Goal: Information Seeking & Learning: Get advice/opinions

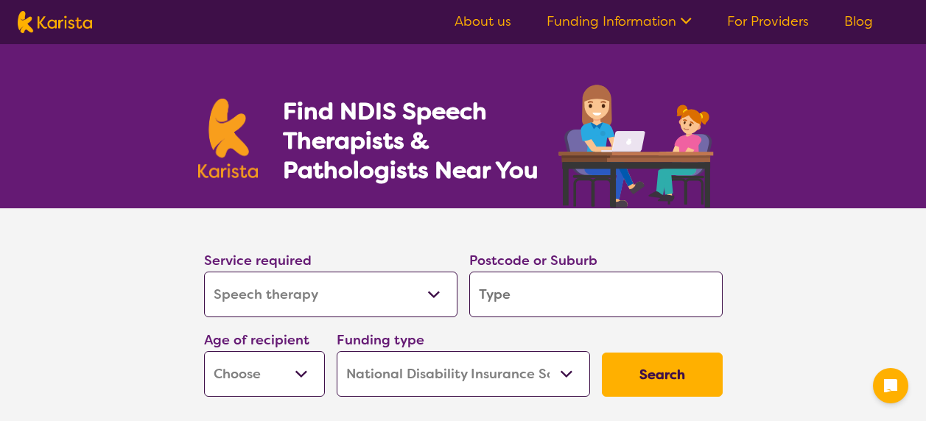
select select "Speech therapy"
select select "NDIS"
select select "Speech therapy"
select select "NDIS"
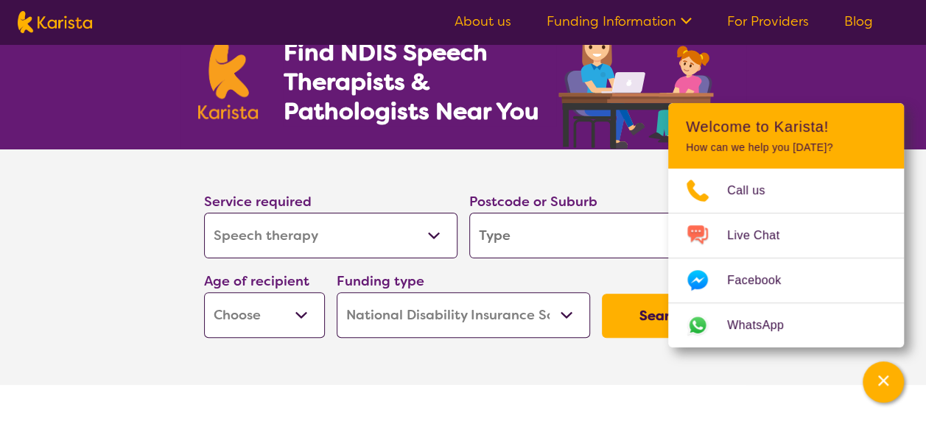
scroll to position [88, 0]
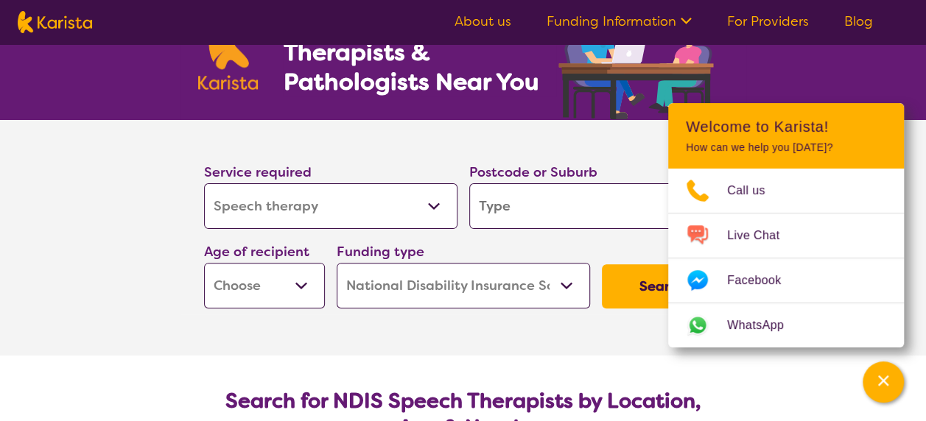
click at [520, 209] on input "search" at bounding box center [595, 206] width 253 height 46
type input "3"
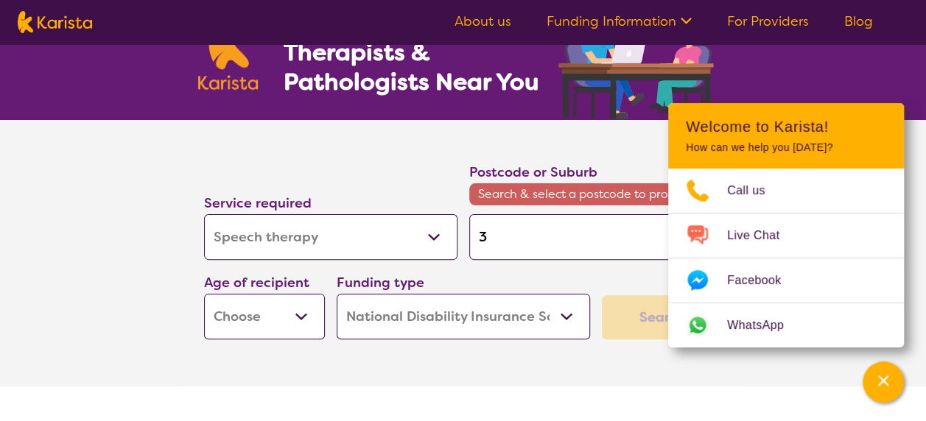
type input "31"
type input "315"
type input "3150"
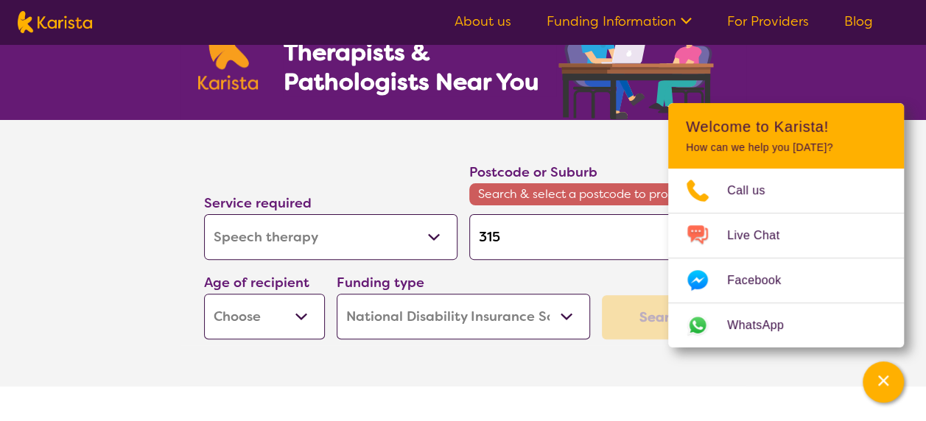
type input "3150"
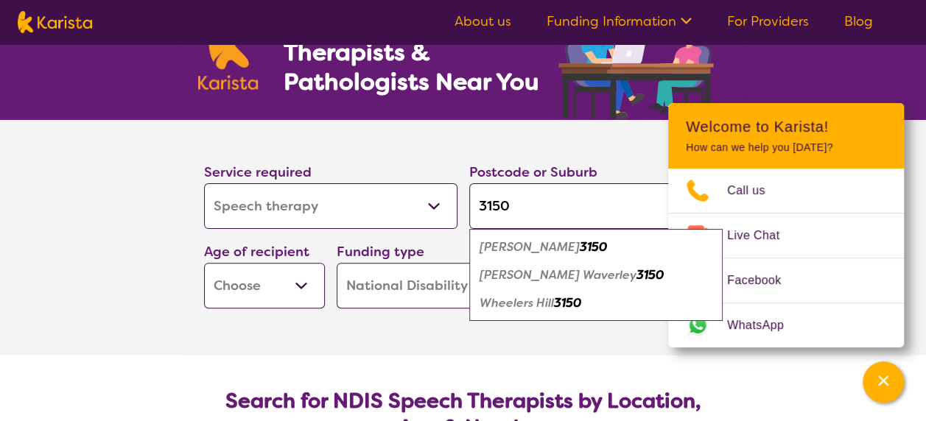
type input "3150"
click at [526, 273] on em "[PERSON_NAME] Waverley" at bounding box center [558, 274] width 157 height 15
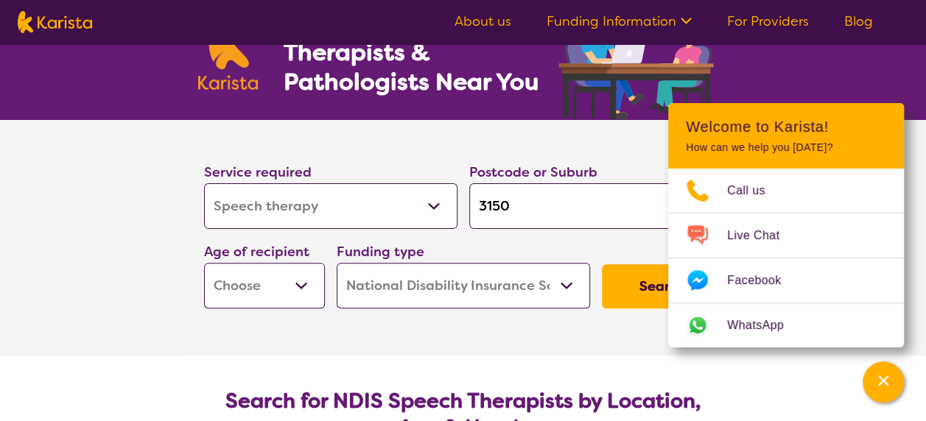
click at [288, 292] on select "Early Childhood - 0 to 9 Child - 10 to 11 Adolescent - 12 to 17 Adult - 18 to 6…" at bounding box center [264, 286] width 121 height 46
select select "EC"
click at [204, 263] on select "Early Childhood - 0 to 9 Child - 10 to 11 Adolescent - 12 to 17 Adult - 18 to 6…" at bounding box center [264, 286] width 121 height 46
select select "EC"
click at [471, 304] on select "Home Care Package (HCP) National Disability Insurance Scheme (NDIS) I don't know" at bounding box center [463, 286] width 253 height 46
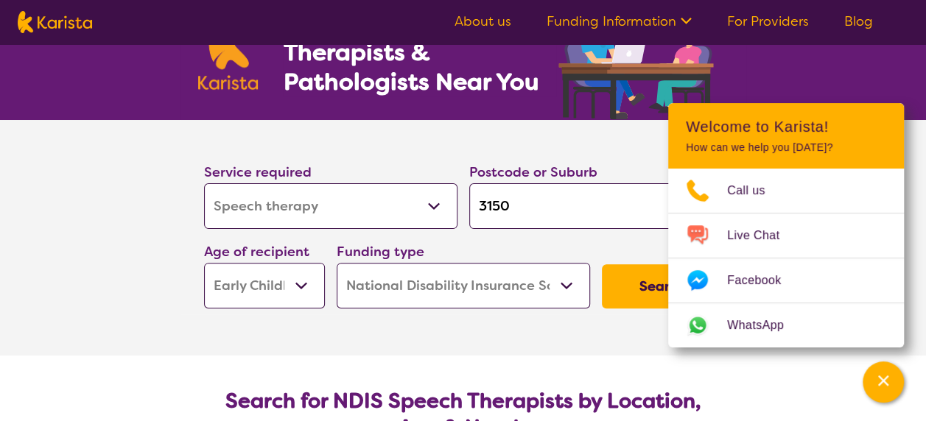
click at [337, 263] on select "Home Care Package (HCP) National Disability Insurance Scheme (NDIS) I don't know" at bounding box center [463, 286] width 253 height 46
click at [645, 295] on button "Search" at bounding box center [662, 286] width 121 height 44
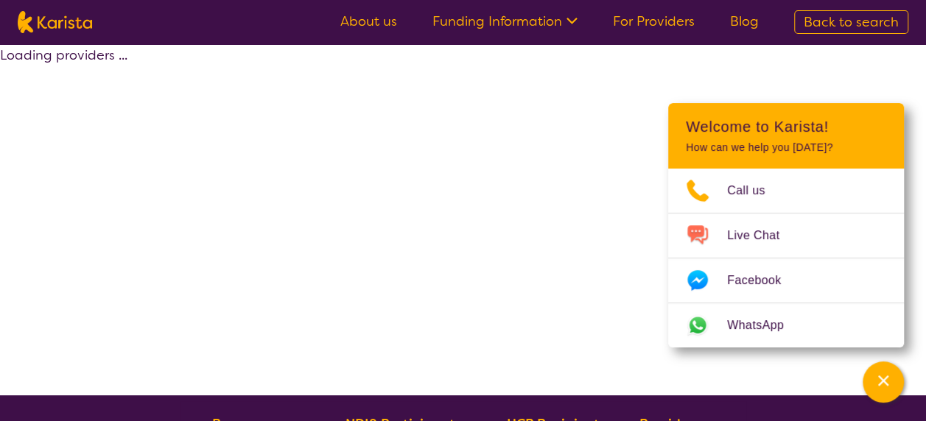
select select "by_score"
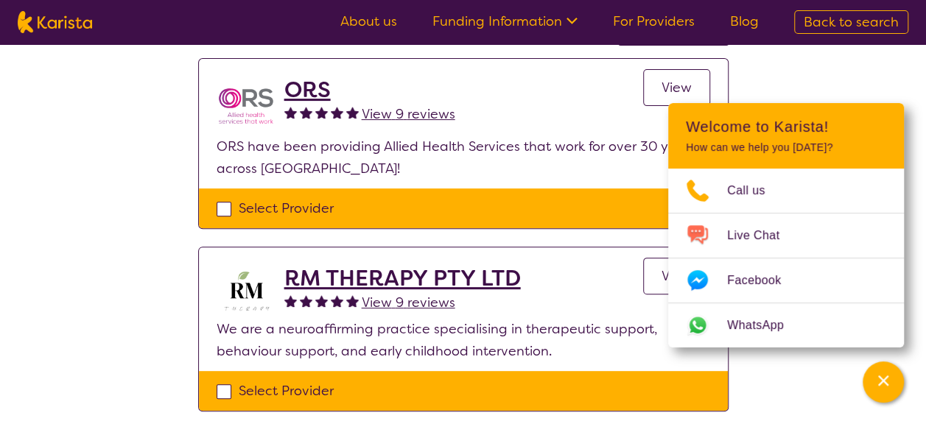
scroll to position [118, 0]
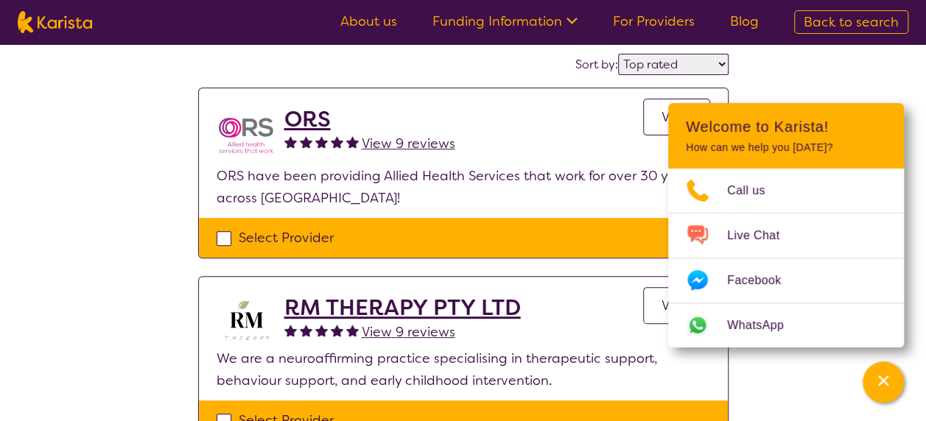
click at [298, 117] on h2 "ORS" at bounding box center [369, 119] width 171 height 27
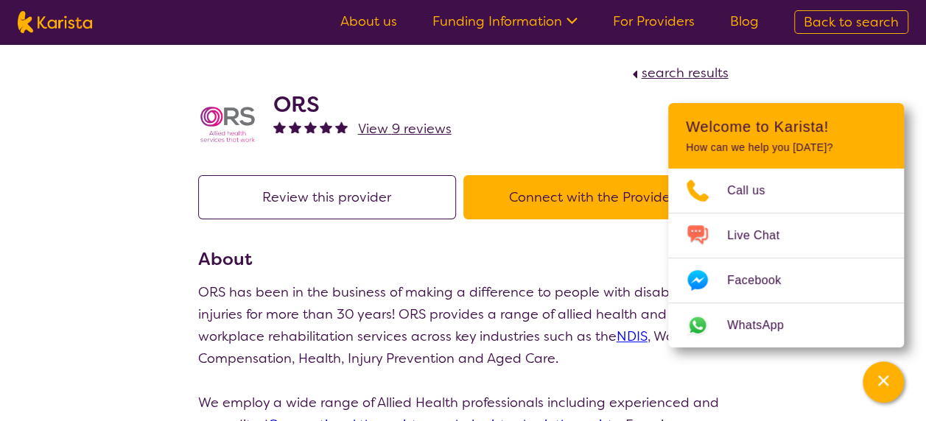
click at [392, 130] on span "View 9 reviews" at bounding box center [405, 129] width 94 height 18
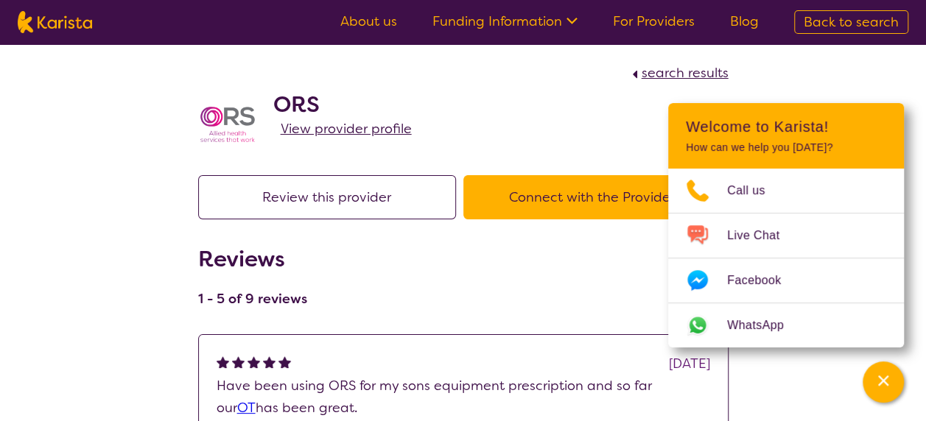
click at [445, 275] on div "Reviews 1 - 5 of 9 reviews" at bounding box center [463, 281] width 530 height 71
click at [362, 118] on link "View provider profile" at bounding box center [346, 129] width 131 height 22
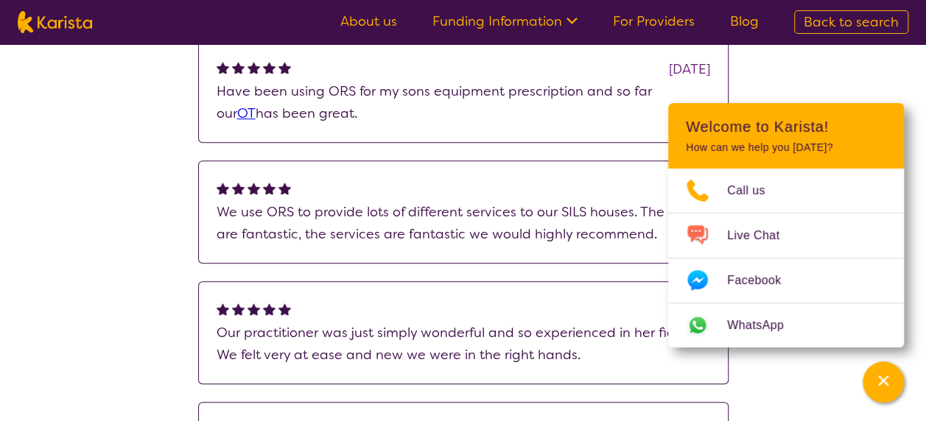
scroll to position [324, 0]
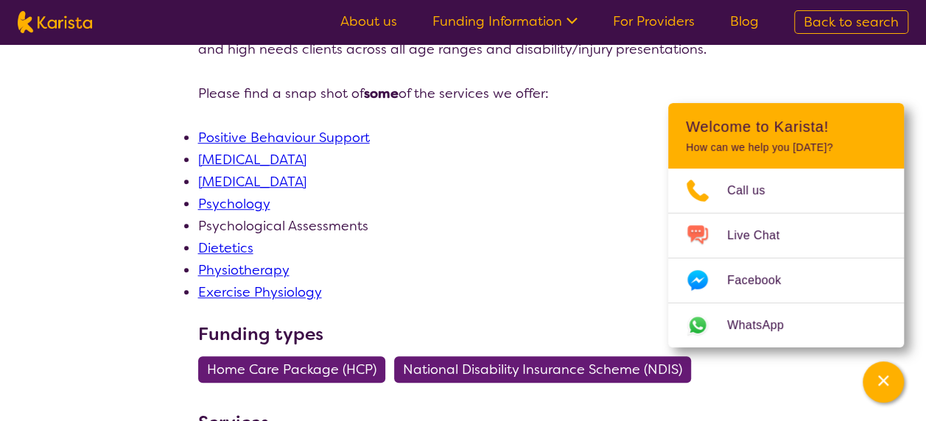
scroll to position [560, 0]
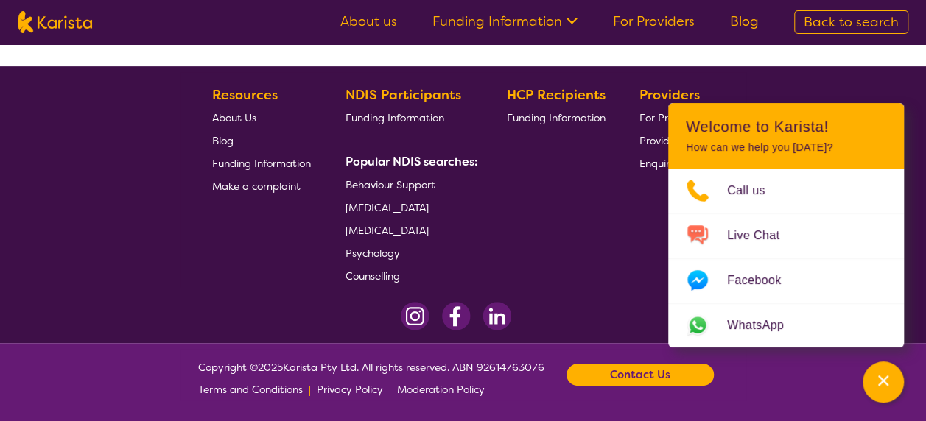
scroll to position [118, 0]
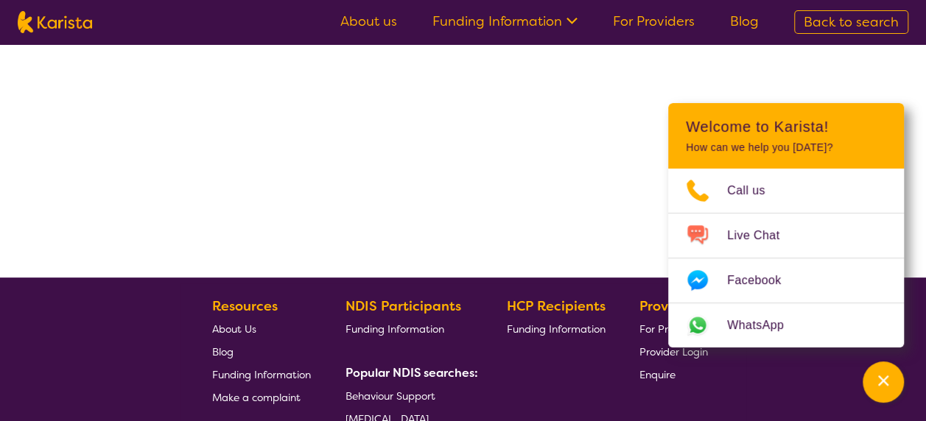
select select "by_score"
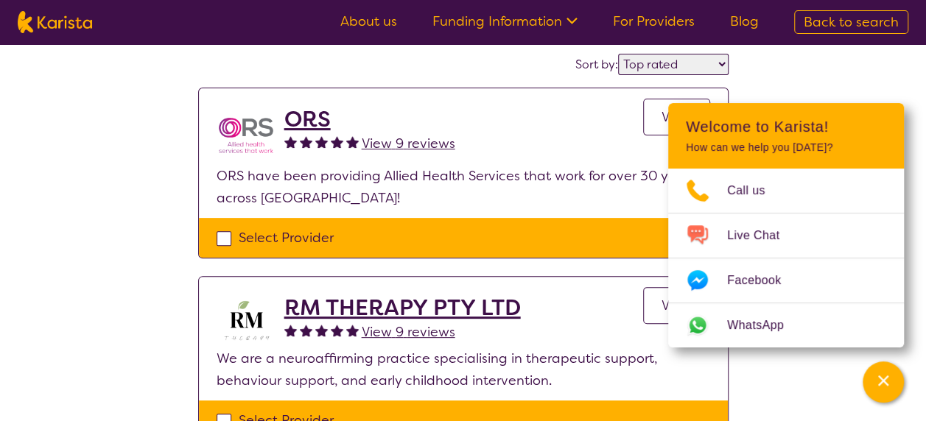
click at [339, 302] on h2 "RM THERAPY PTY LTD" at bounding box center [402, 308] width 236 height 27
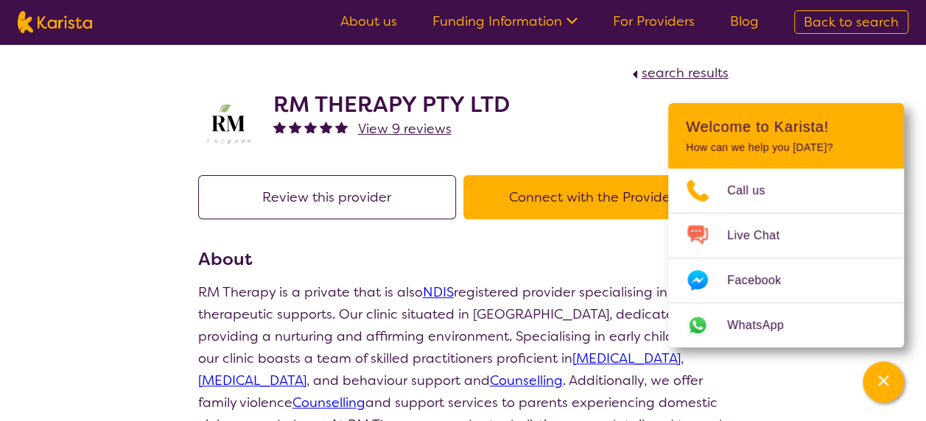
click at [376, 333] on p "RM Therapy is a private that is also NDIS registered provider specialising in t…" at bounding box center [463, 391] width 530 height 221
click at [365, 248] on h3 "About" at bounding box center [463, 259] width 530 height 27
